Goal: Task Accomplishment & Management: Manage account settings

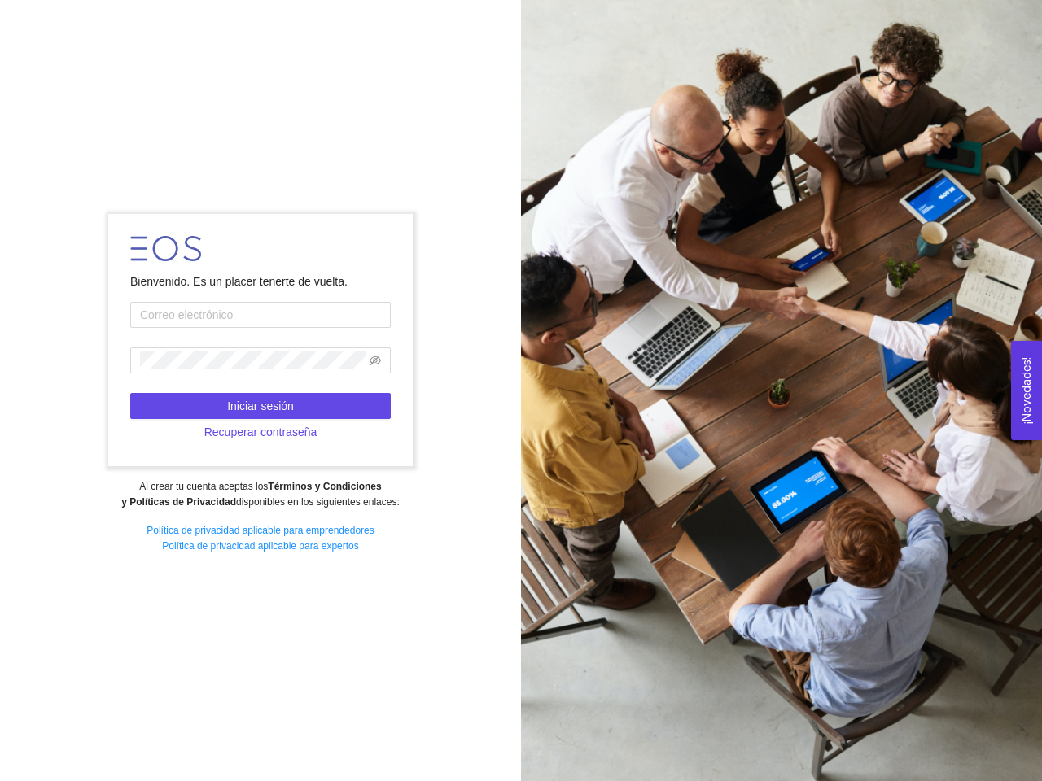
click at [521, 391] on div at bounding box center [781, 390] width 521 height 781
click at [375, 360] on icon "eye-invisible" at bounding box center [374, 361] width 11 height 10
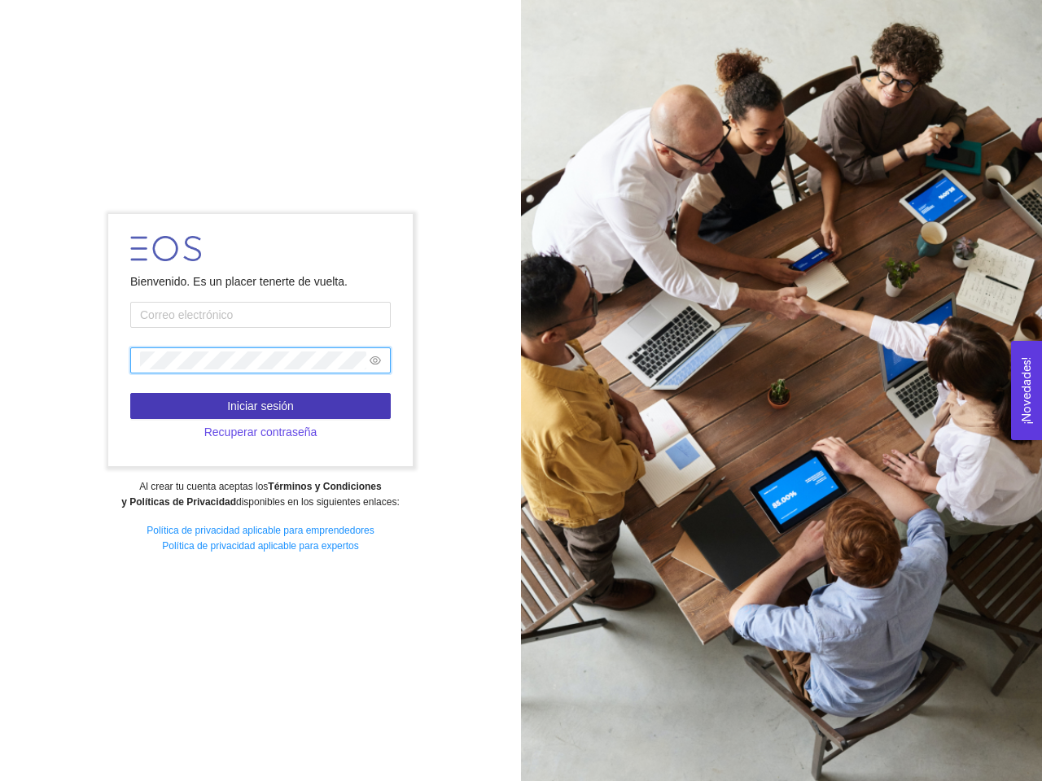
click at [260, 406] on span "Iniciar sesión" at bounding box center [260, 406] width 67 height 18
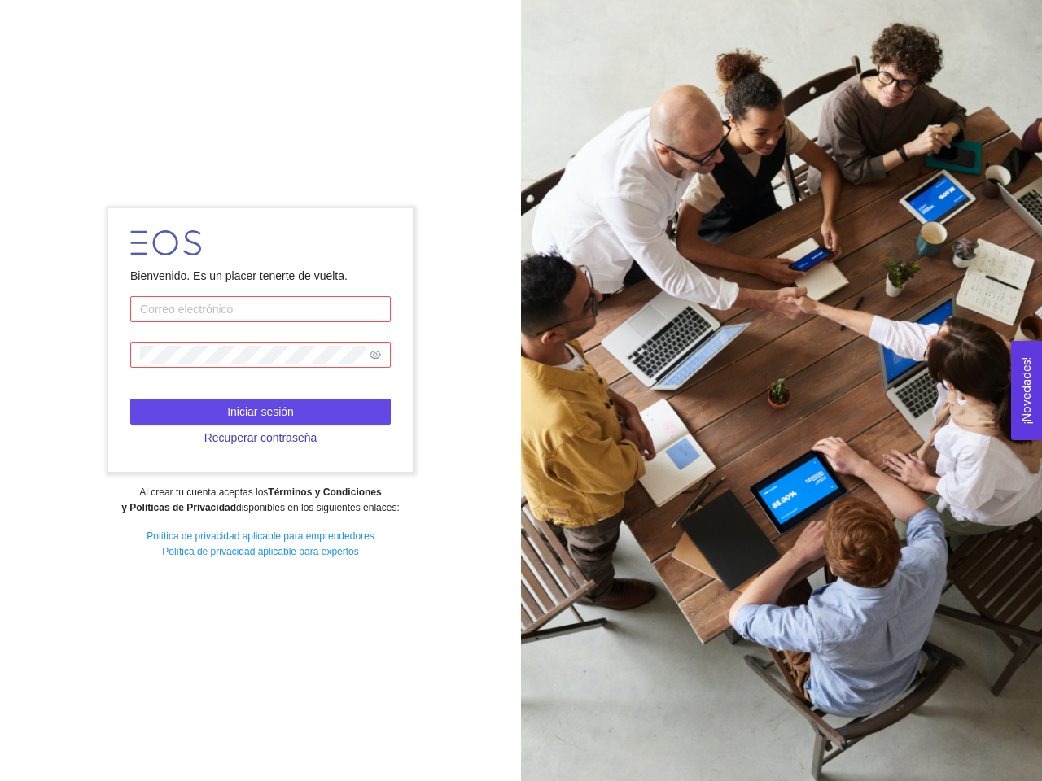
click at [260, 432] on span "Recuperar contraseña" at bounding box center [260, 438] width 113 height 18
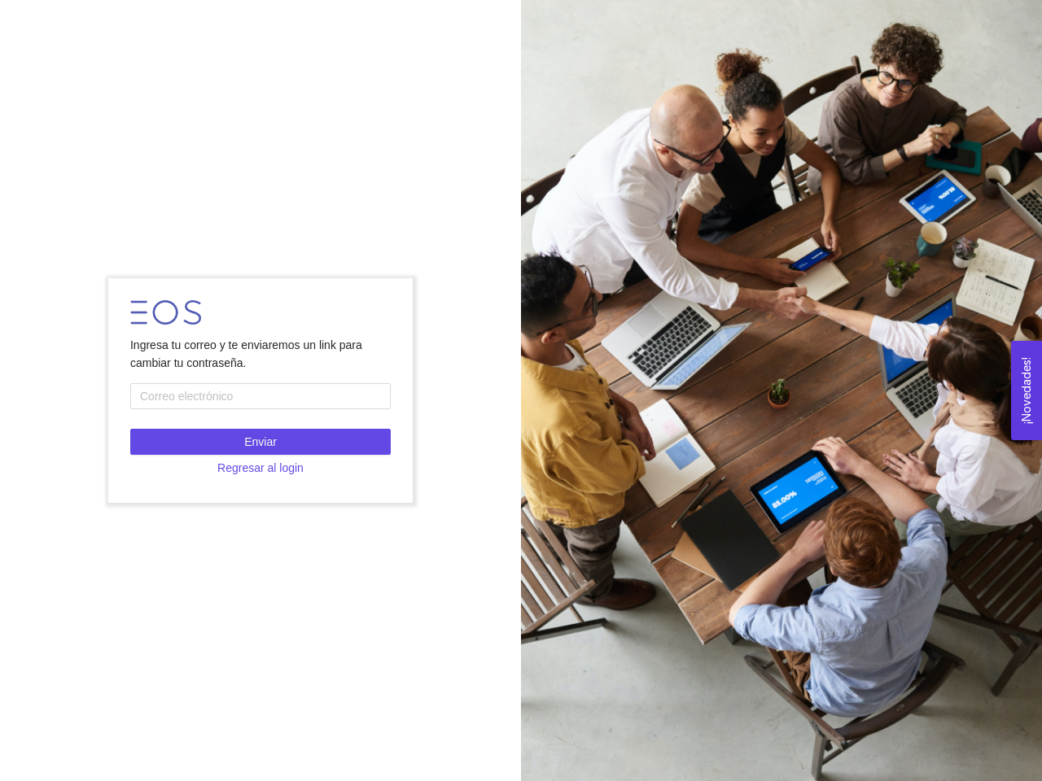
click at [1026, 390] on button "¡Novedades! 0" at bounding box center [1026, 390] width 31 height 99
